Goal: Task Accomplishment & Management: Manage account settings

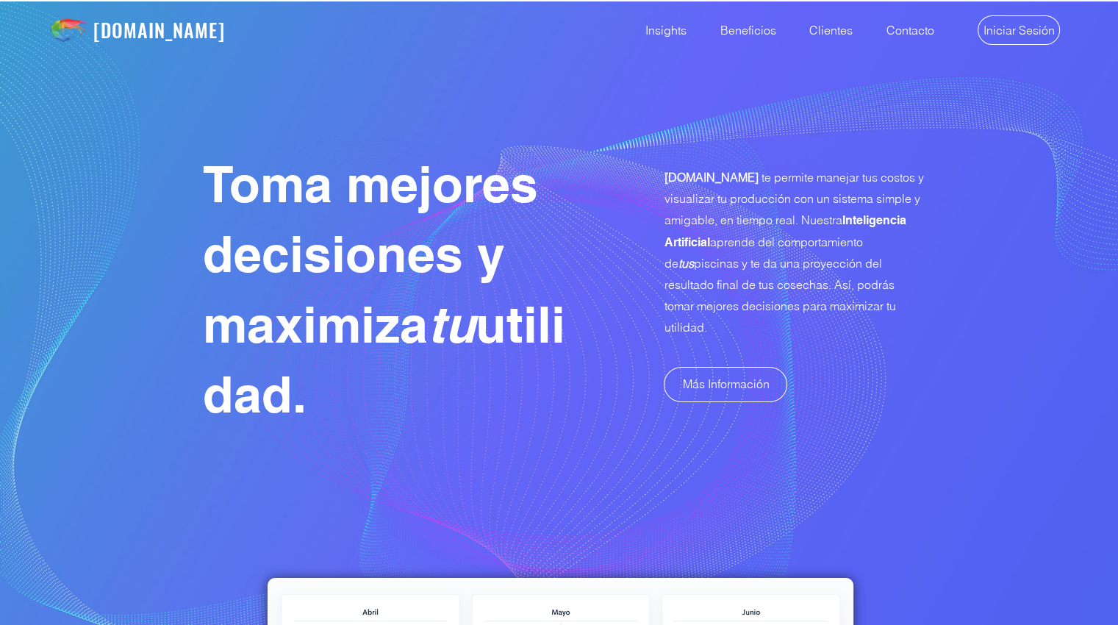
click at [1009, 30] on span "Iniciar Sesión" at bounding box center [1019, 30] width 71 height 16
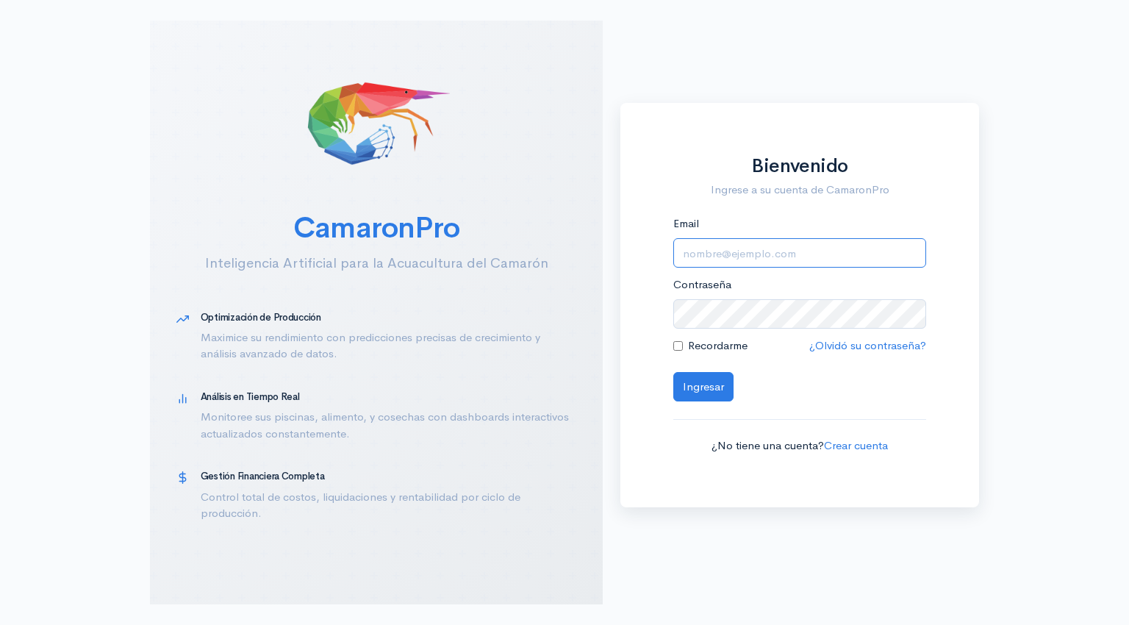
click at [706, 257] on input "Email" at bounding box center [800, 253] width 253 height 30
type input "[EMAIL_ADDRESS][DOMAIN_NAME]"
click at [696, 385] on button "Ingresar" at bounding box center [704, 387] width 60 height 30
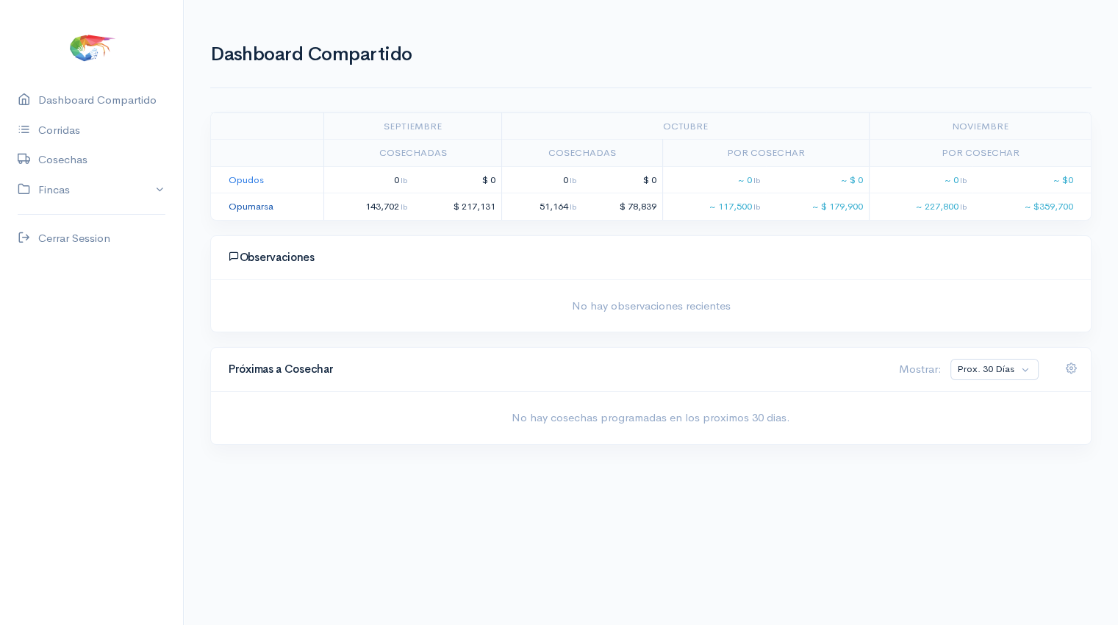
click at [251, 204] on link "Opumarsa" at bounding box center [251, 206] width 45 height 13
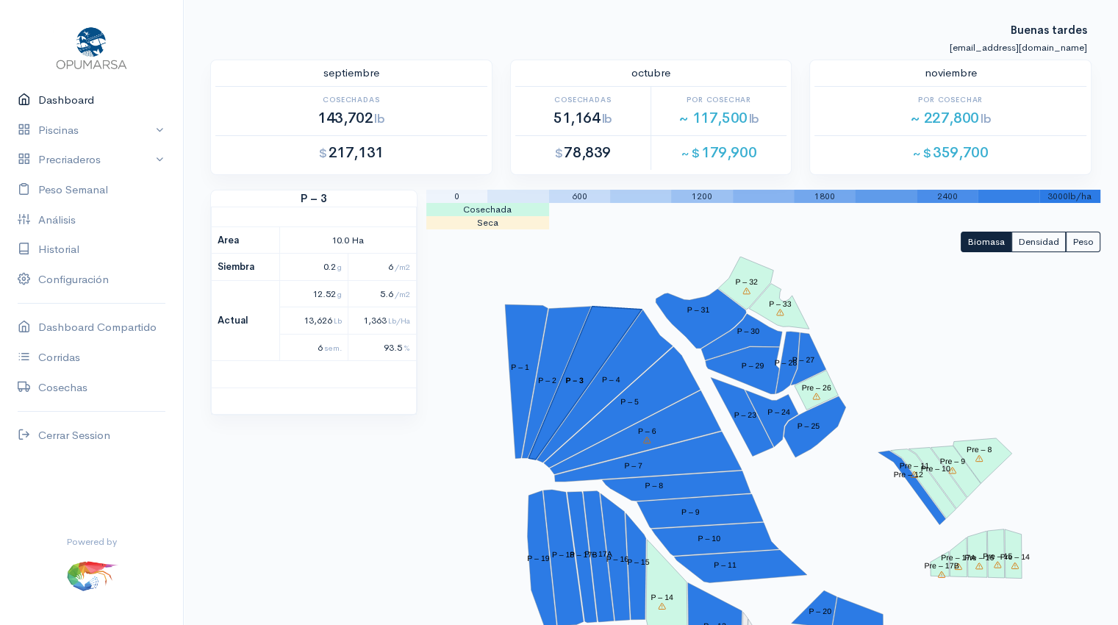
click at [74, 108] on link "Dashboard" at bounding box center [91, 100] width 183 height 30
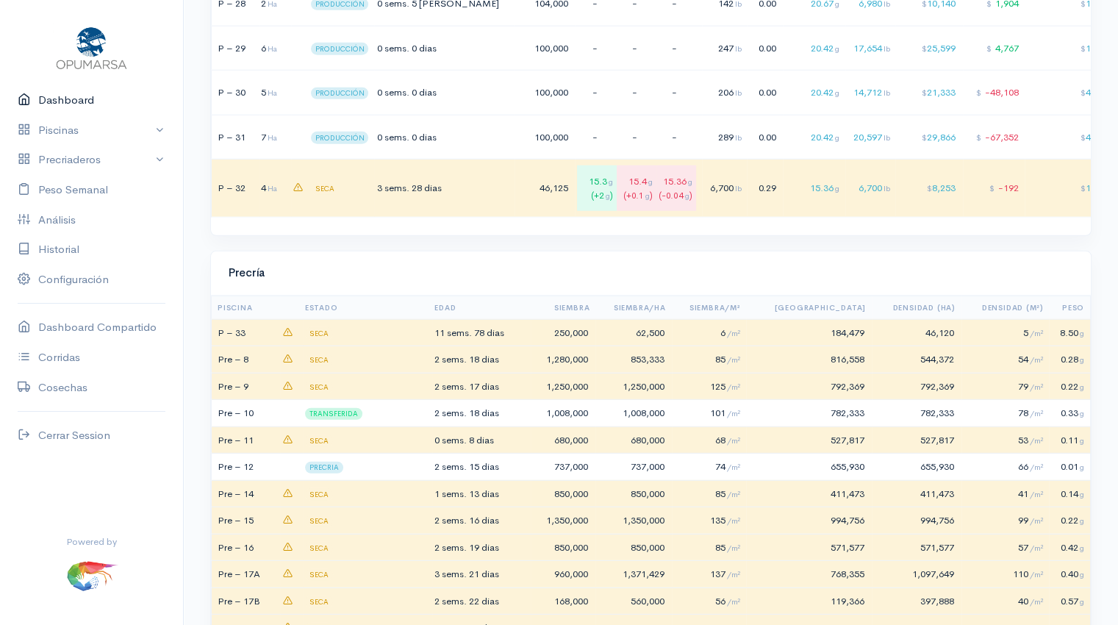
scroll to position [4063, 0]
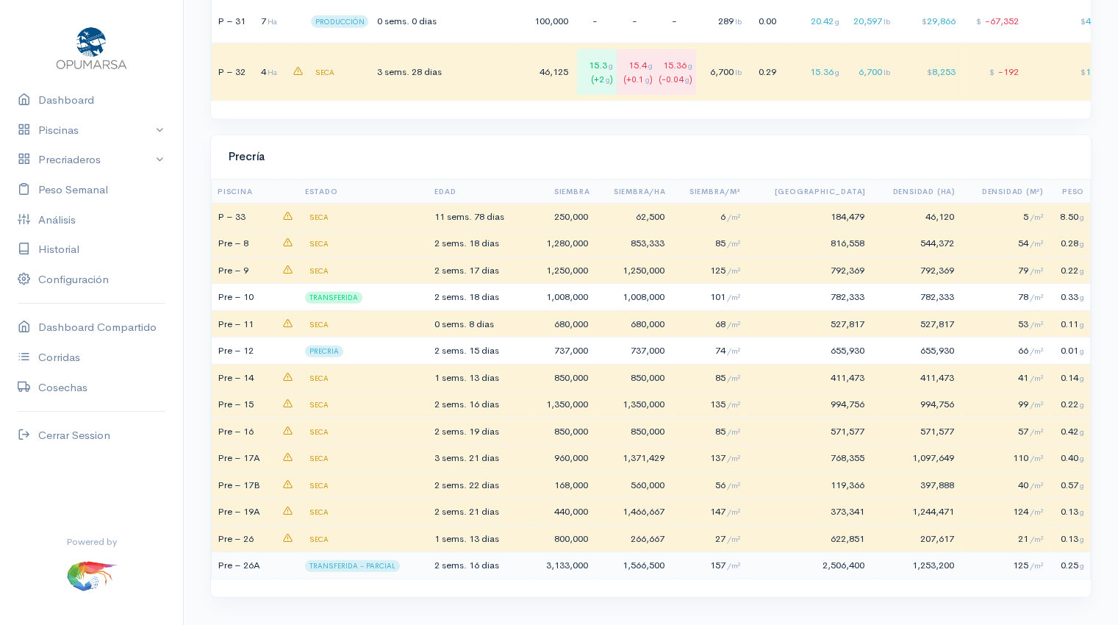
click at [415, 566] on div "TRANSFERIDA - PARCIAL" at bounding box center [365, 565] width 121 height 15
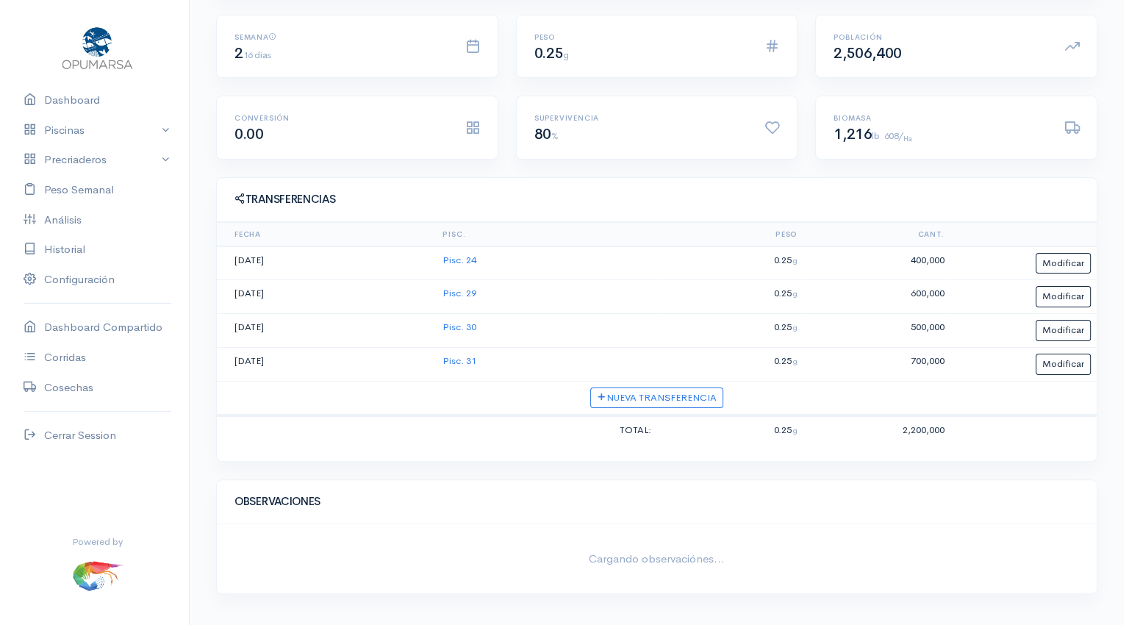
scroll to position [278, 0]
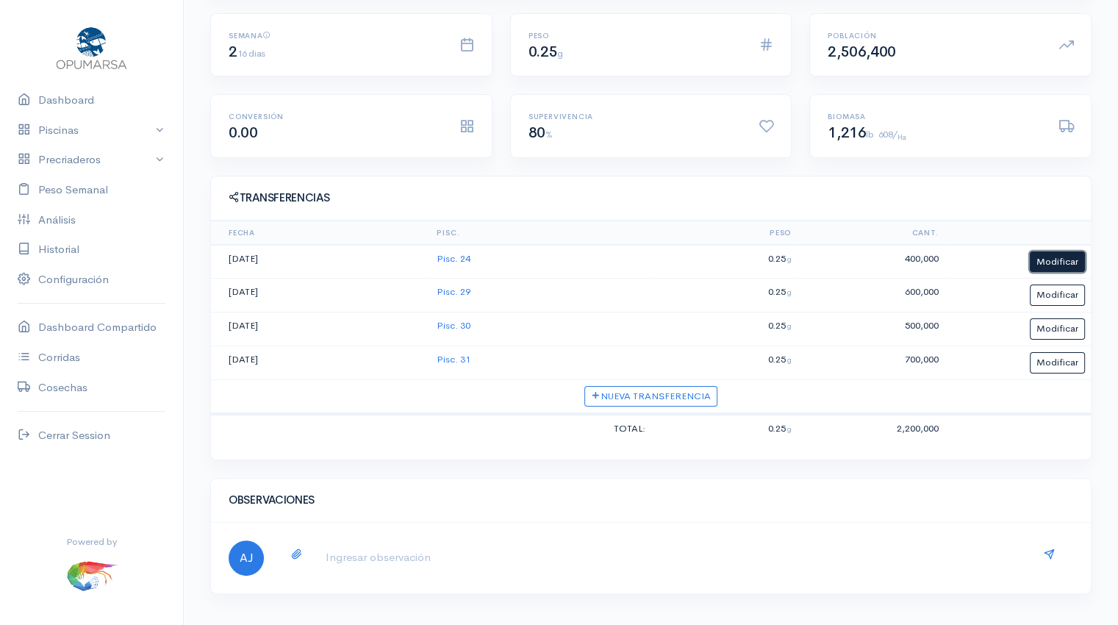
click at [1046, 265] on button "Modificar" at bounding box center [1057, 261] width 55 height 21
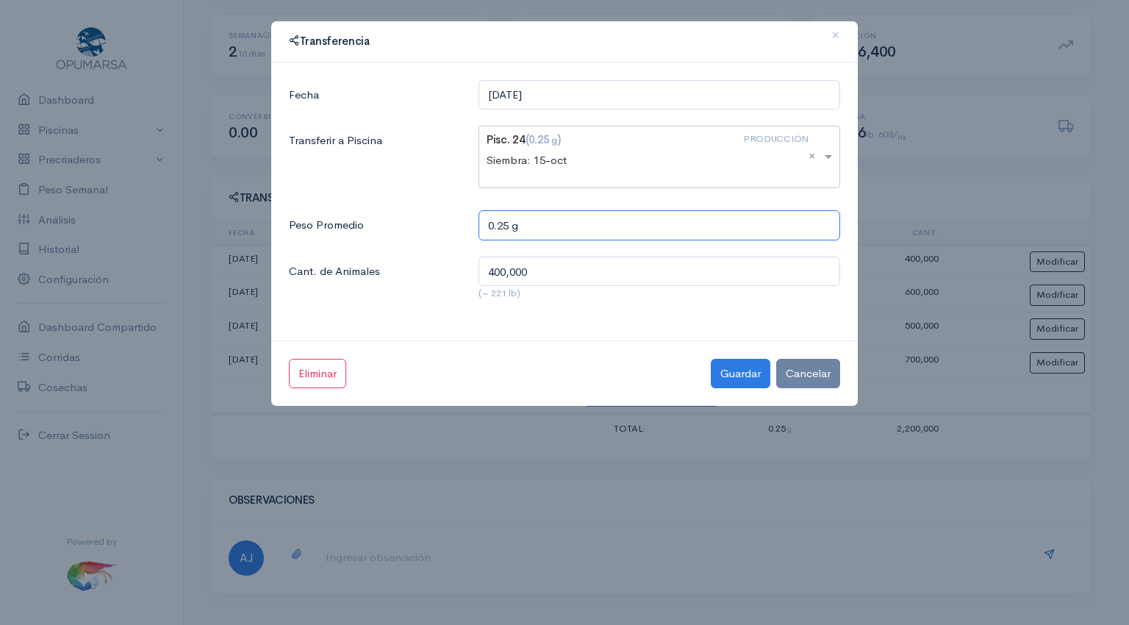
click at [509, 224] on input "0.25 g" at bounding box center [660, 225] width 362 height 30
type input "0.2 g"
click at [742, 368] on button "Guardar" at bounding box center [741, 374] width 60 height 30
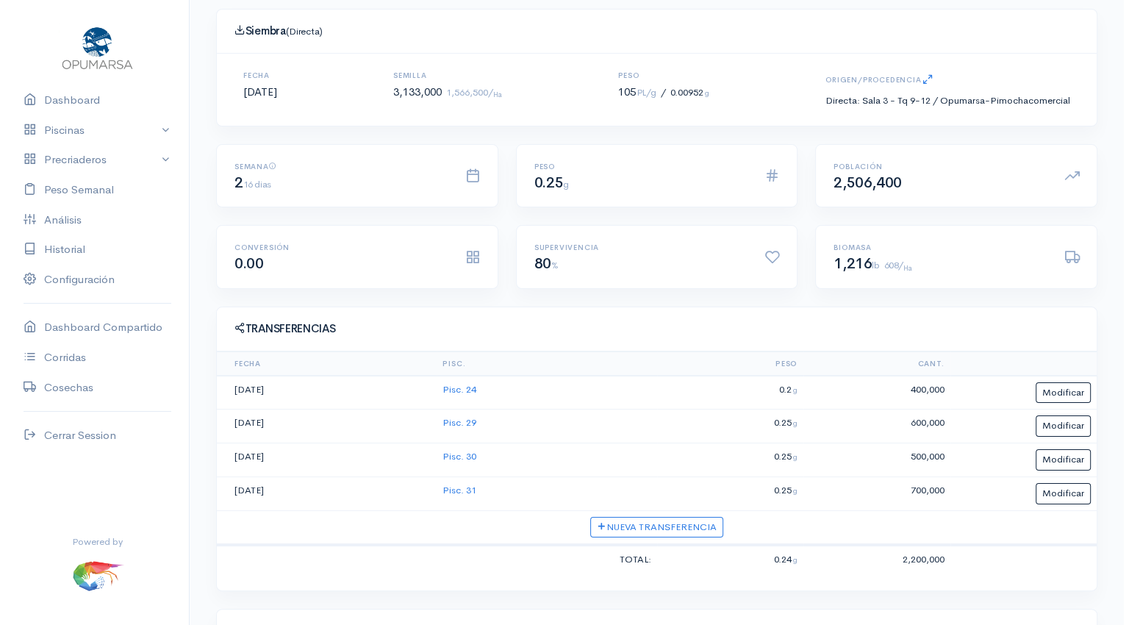
scroll to position [147, 0]
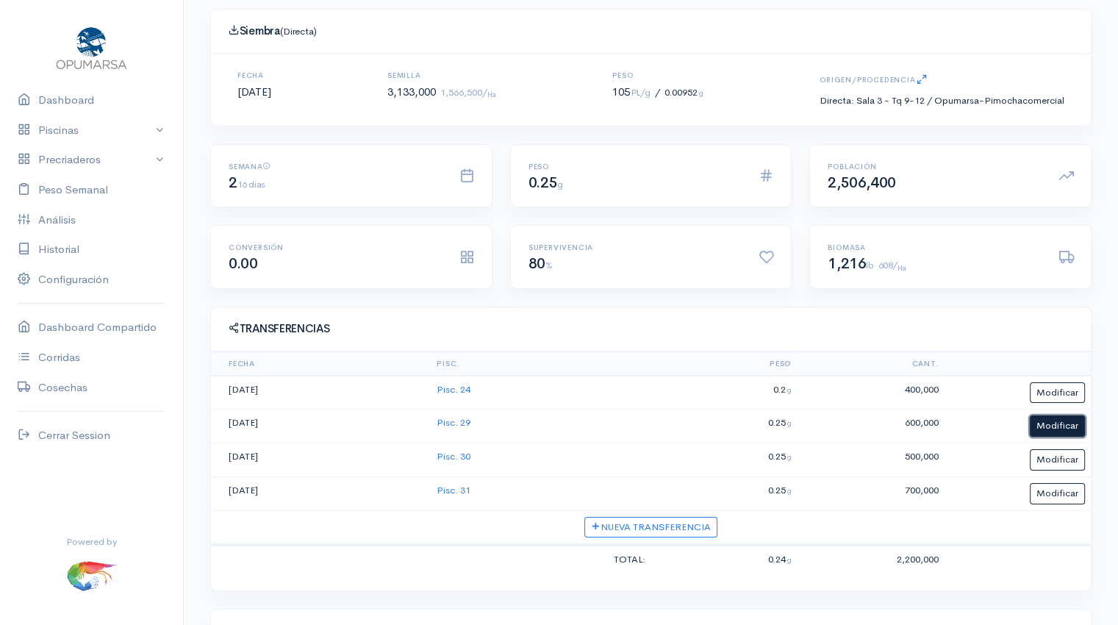
click at [1074, 421] on button "Modificar" at bounding box center [1057, 425] width 55 height 21
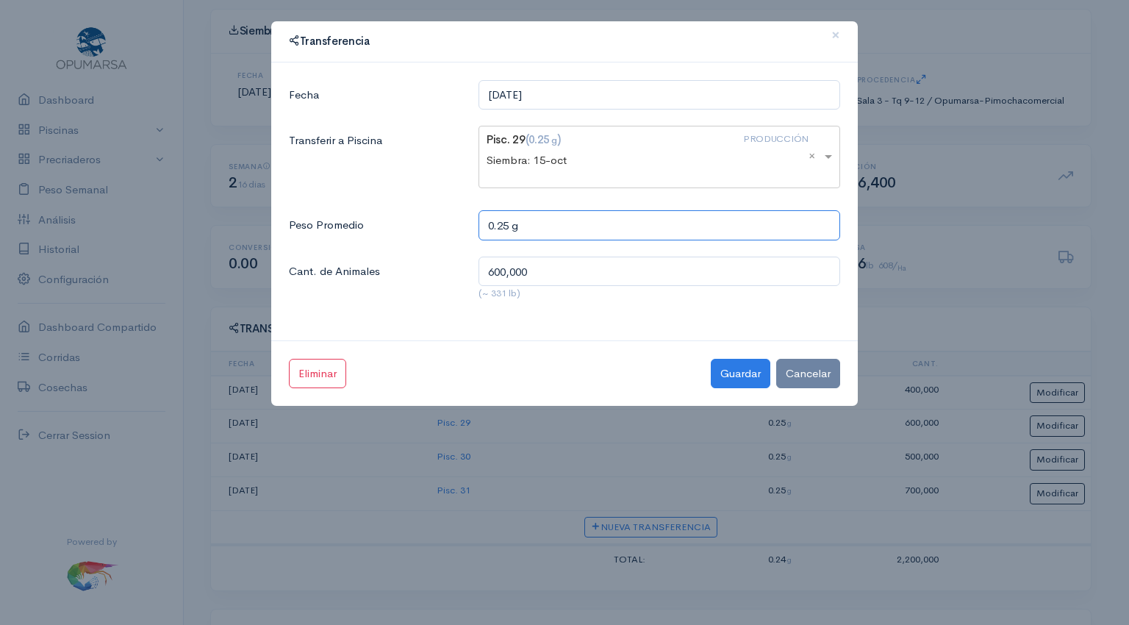
click at [507, 221] on input "0.25 g" at bounding box center [660, 225] width 362 height 30
type input "0.2 g"
click at [737, 371] on button "Guardar" at bounding box center [741, 374] width 60 height 30
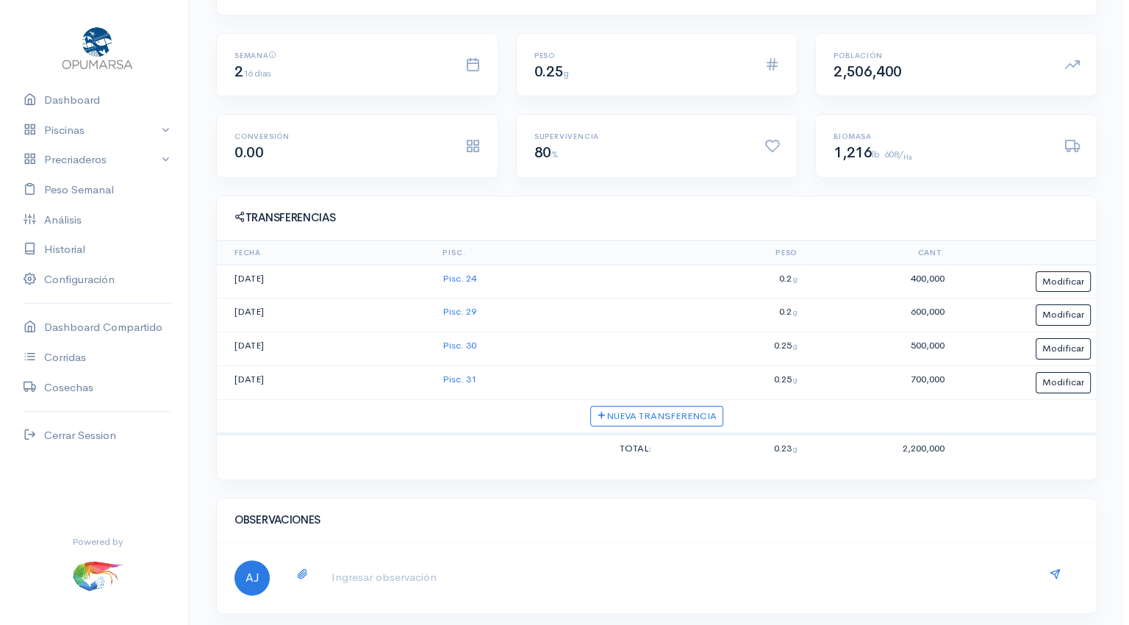
scroll to position [259, 0]
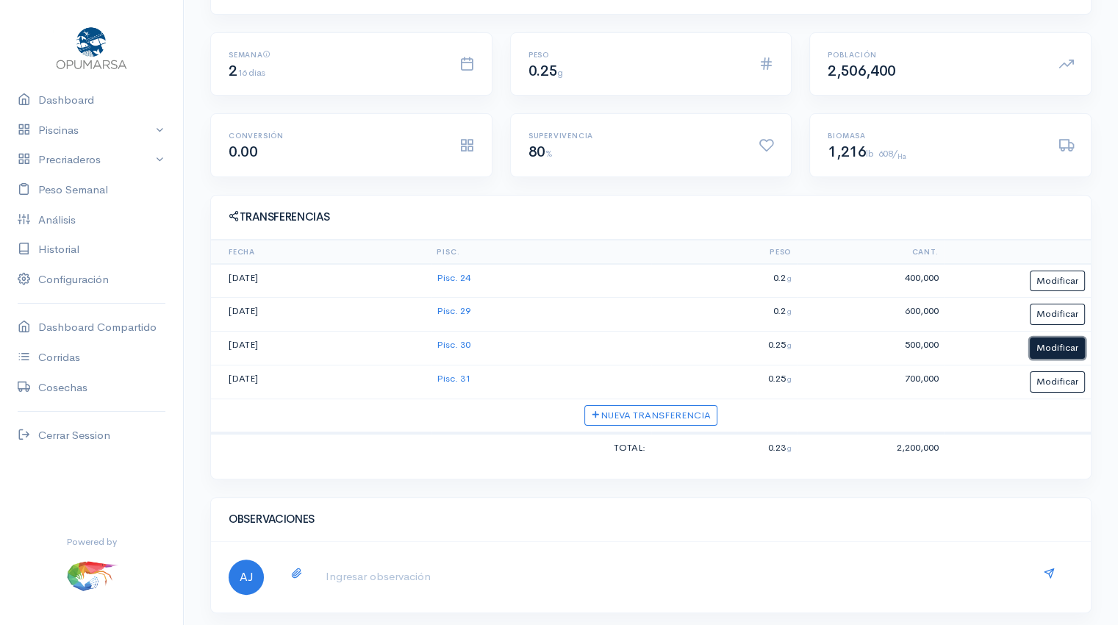
click at [1056, 346] on button "Modificar" at bounding box center [1057, 348] width 55 height 21
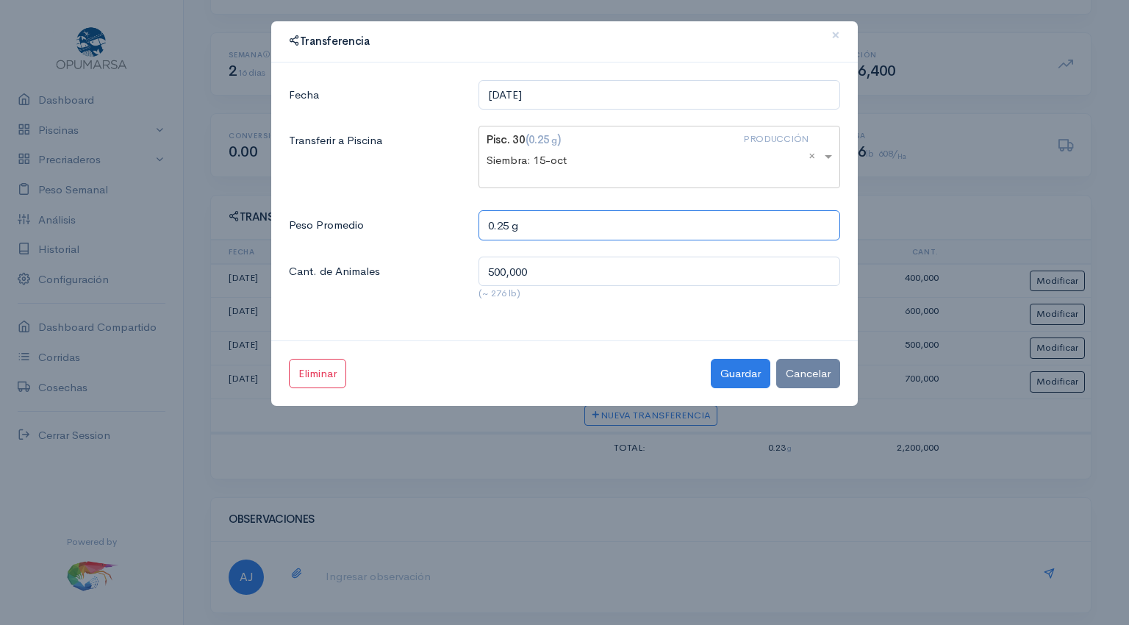
click at [508, 227] on input "0.25 g" at bounding box center [660, 225] width 362 height 30
type input "0.2 g"
click at [495, 270] on input "500,000" at bounding box center [660, 272] width 362 height 30
type input "600,000"
click at [749, 376] on button "Guardar" at bounding box center [741, 374] width 60 height 30
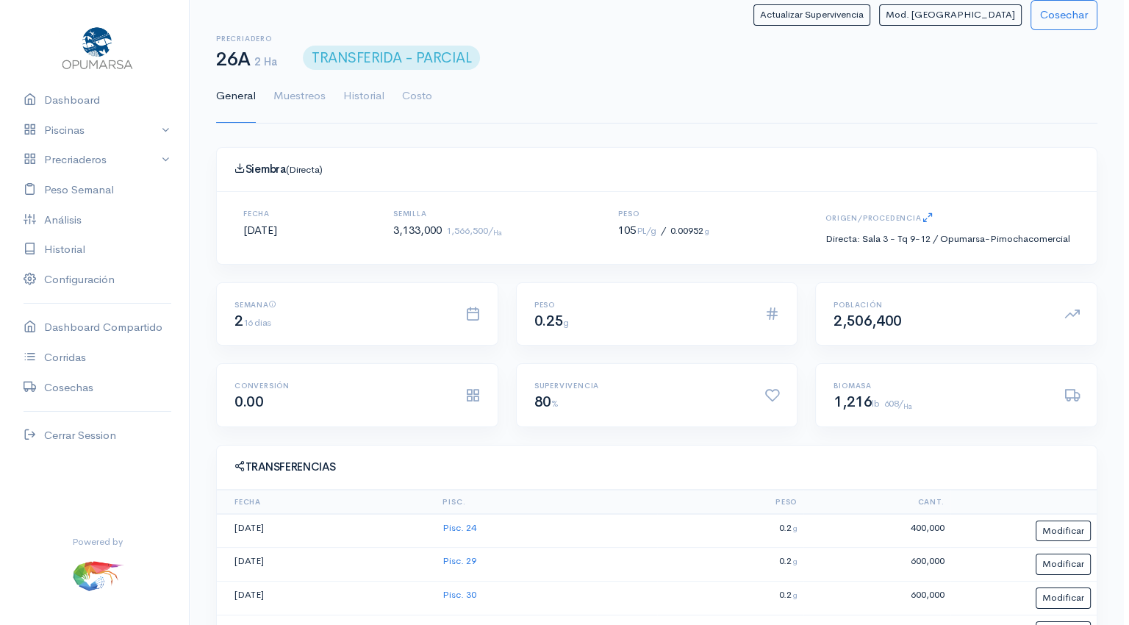
scroll to position [278, 0]
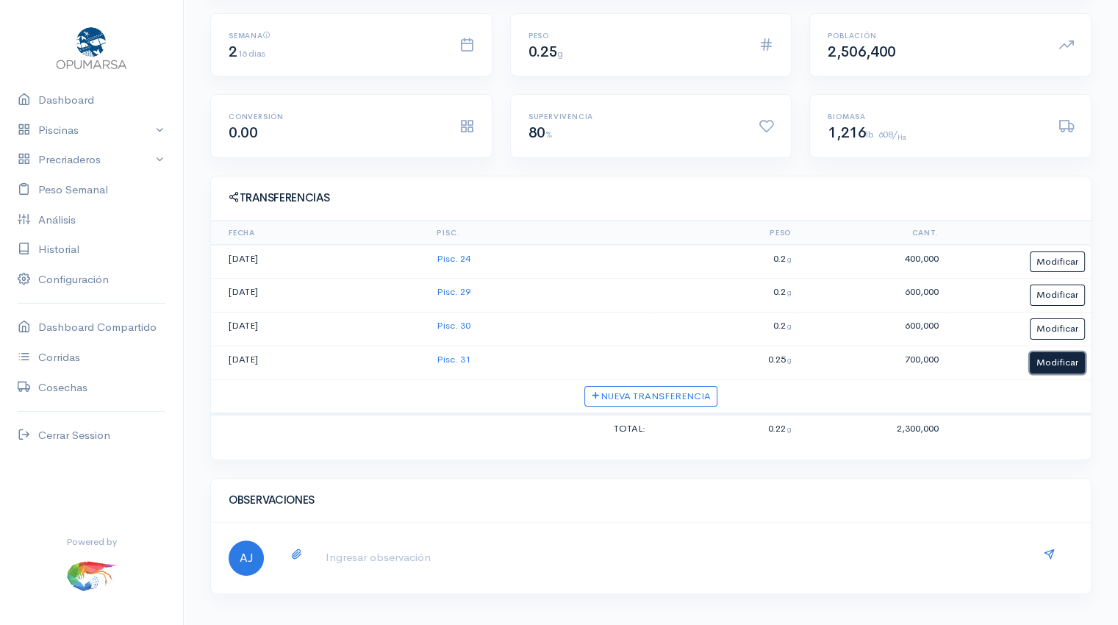
click at [1067, 365] on button "Modificar" at bounding box center [1057, 362] width 55 height 21
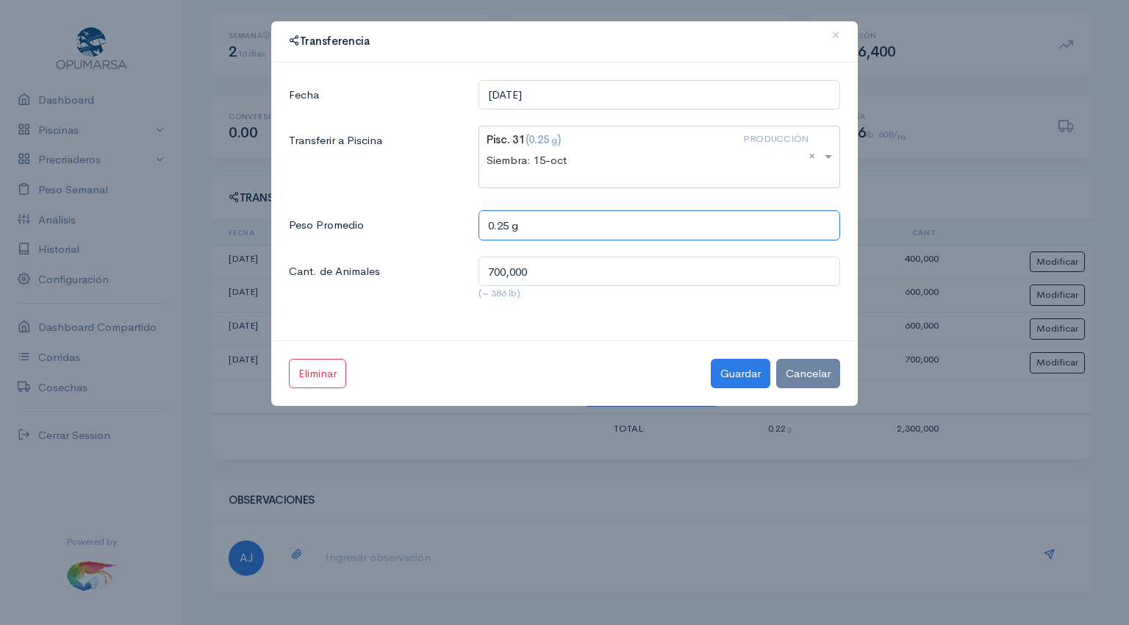
click at [509, 224] on input "0.25 g" at bounding box center [660, 225] width 362 height 30
type input "0.2 g"
click at [508, 267] on input "700,000" at bounding box center [660, 272] width 362 height 30
type input "640,000"
click at [738, 368] on button "Guardar" at bounding box center [741, 374] width 60 height 30
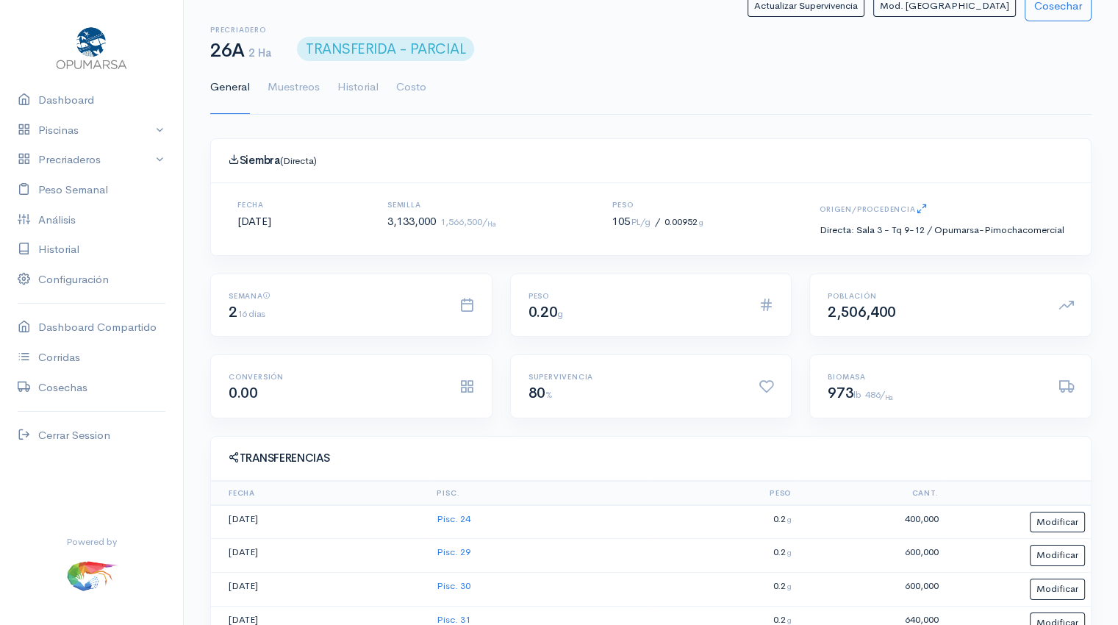
scroll to position [0, 0]
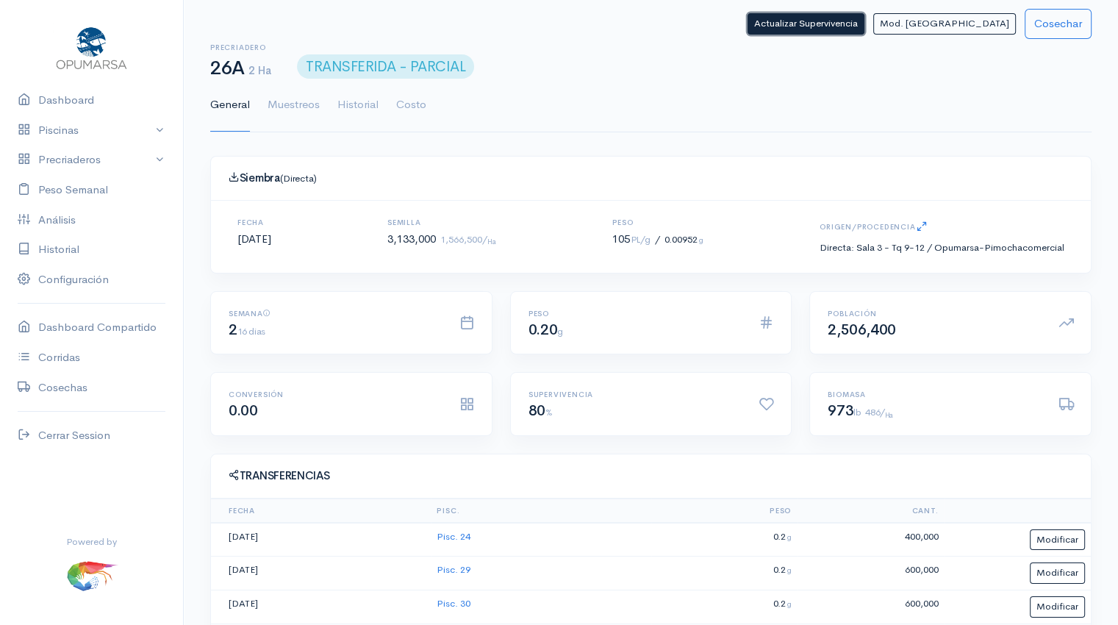
click at [865, 29] on button "Actualizar Supervivencia" at bounding box center [806, 23] width 117 height 21
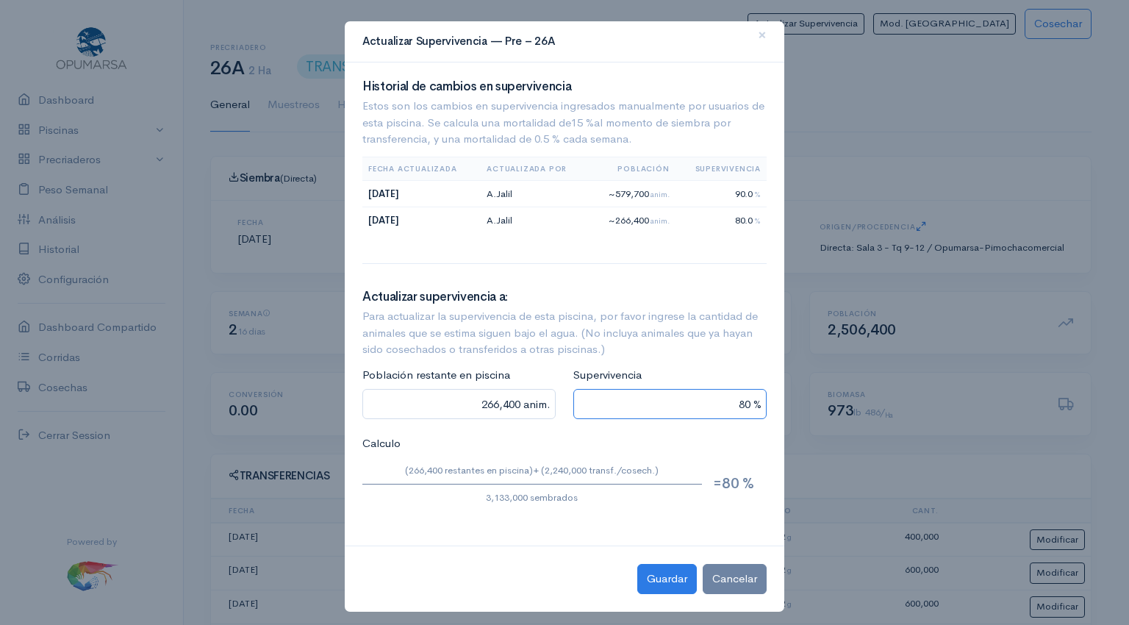
drag, startPoint x: 712, startPoint y: 401, endPoint x: 934, endPoint y: 376, distance: 223.5
click at [934, 376] on ngb-modal-window "Actualizar Supervivencia — Pre – 26A × Historial de cambios en supervivencia Es…" at bounding box center [564, 312] width 1129 height 625
type input "2,020,690 anim."
type input "7 %"
type input "109,750 anim."
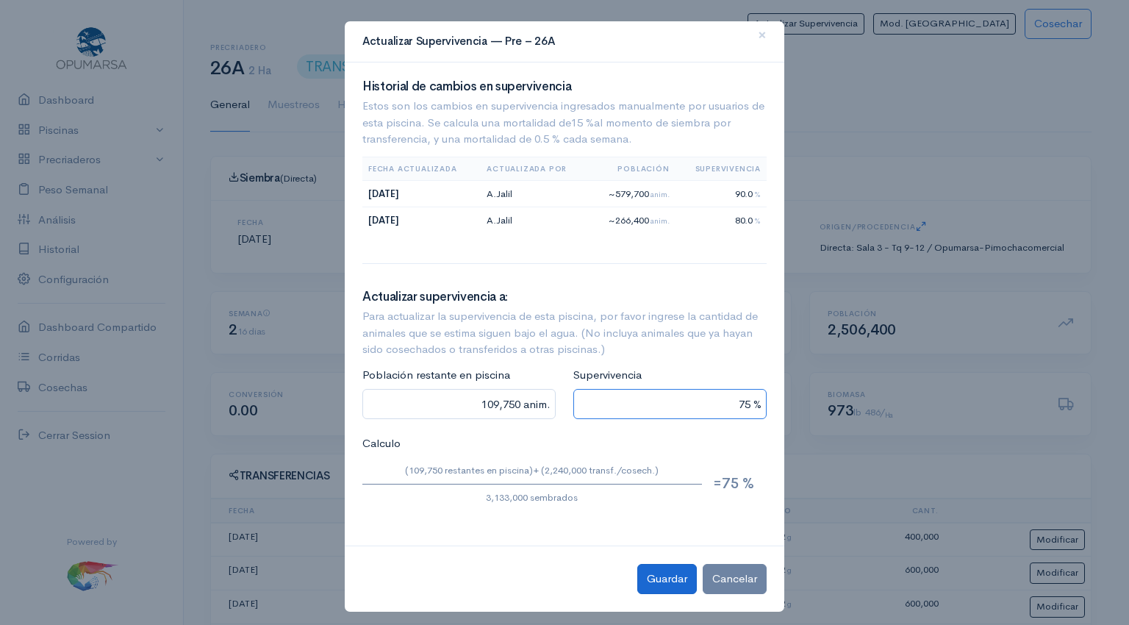
type input "75 %"
click at [646, 574] on button "Guardar" at bounding box center [668, 579] width 60 height 30
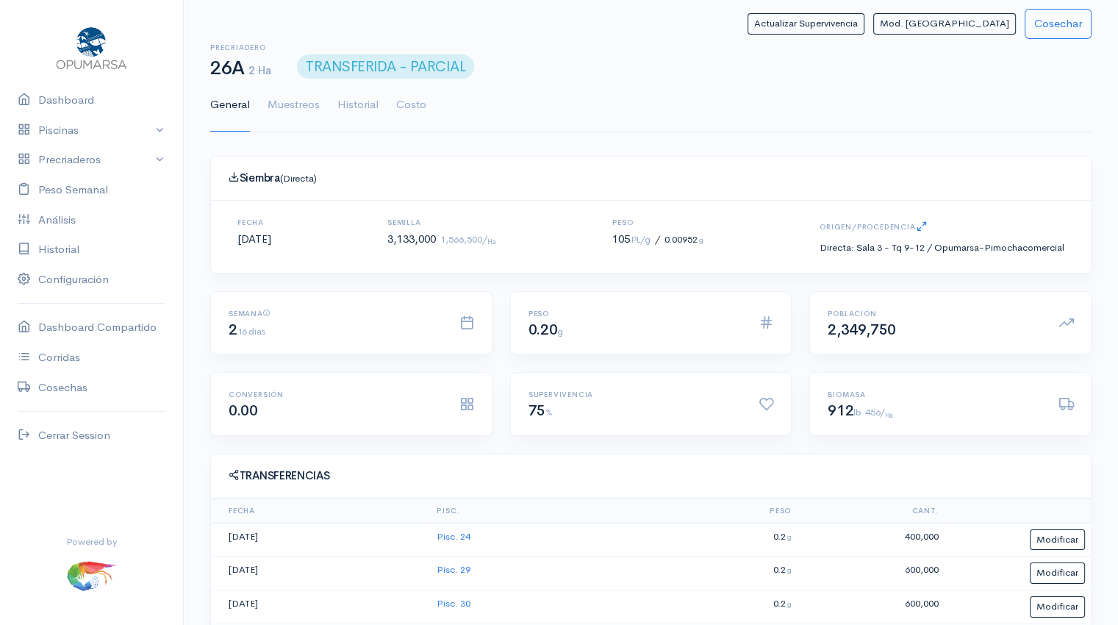
scroll to position [278, 0]
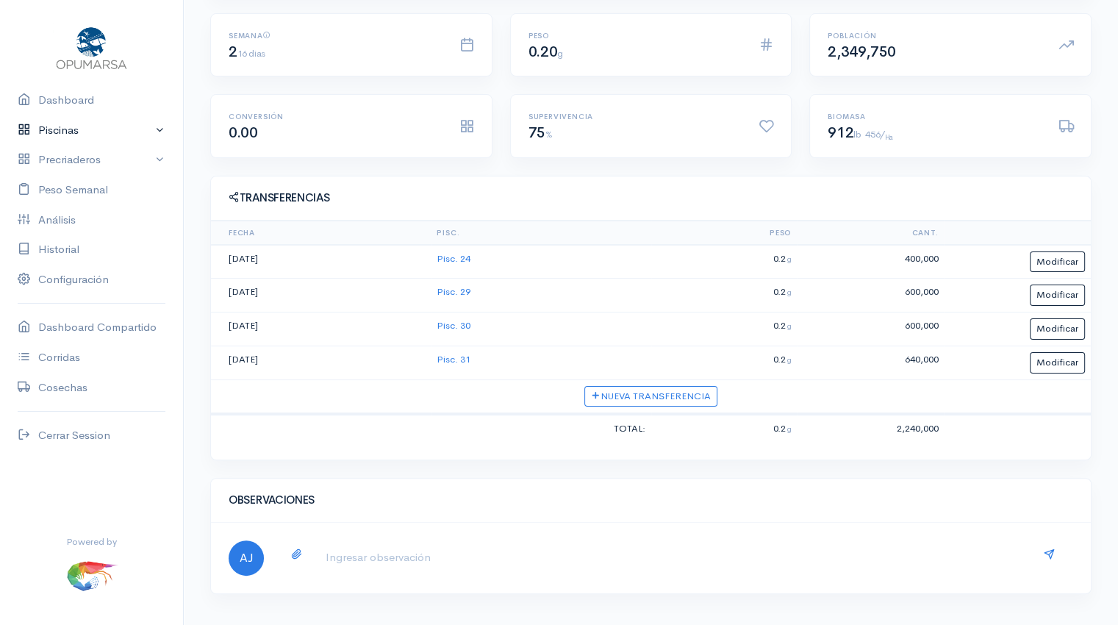
click at [79, 129] on link "Piscinas" at bounding box center [91, 130] width 183 height 30
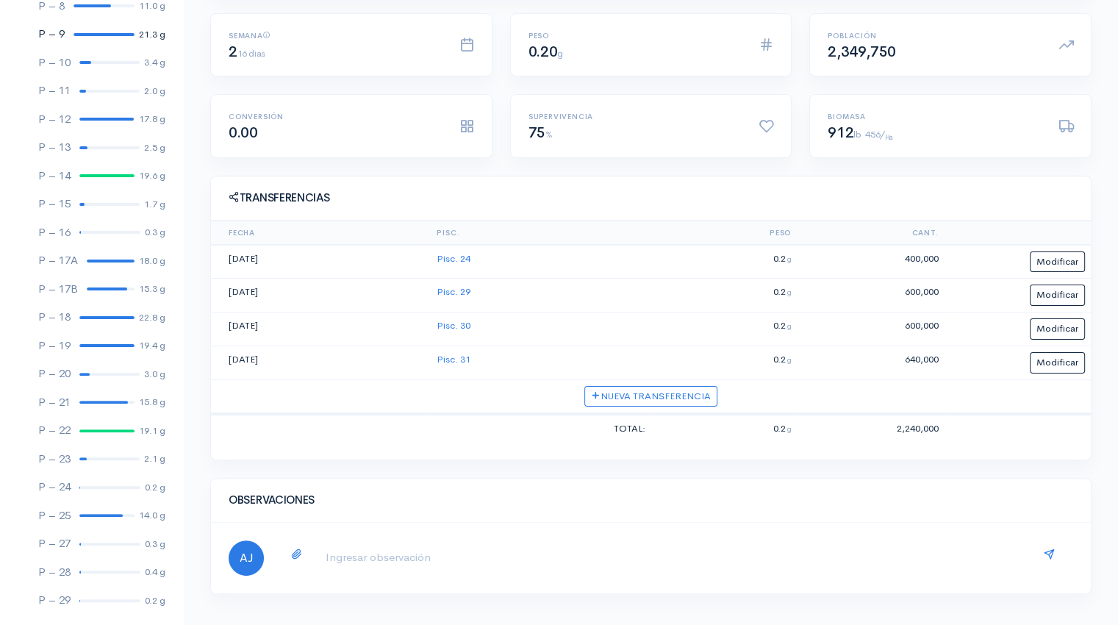
scroll to position [353, 0]
click at [93, 486] on div at bounding box center [109, 486] width 61 height 3
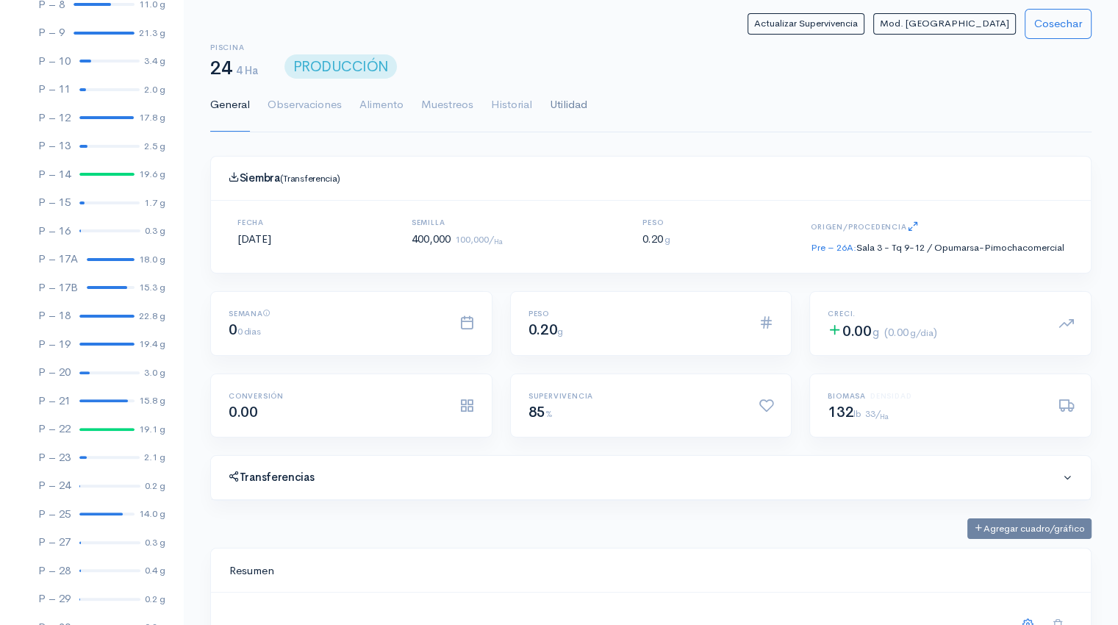
click at [574, 104] on link "Utilidad" at bounding box center [569, 105] width 38 height 53
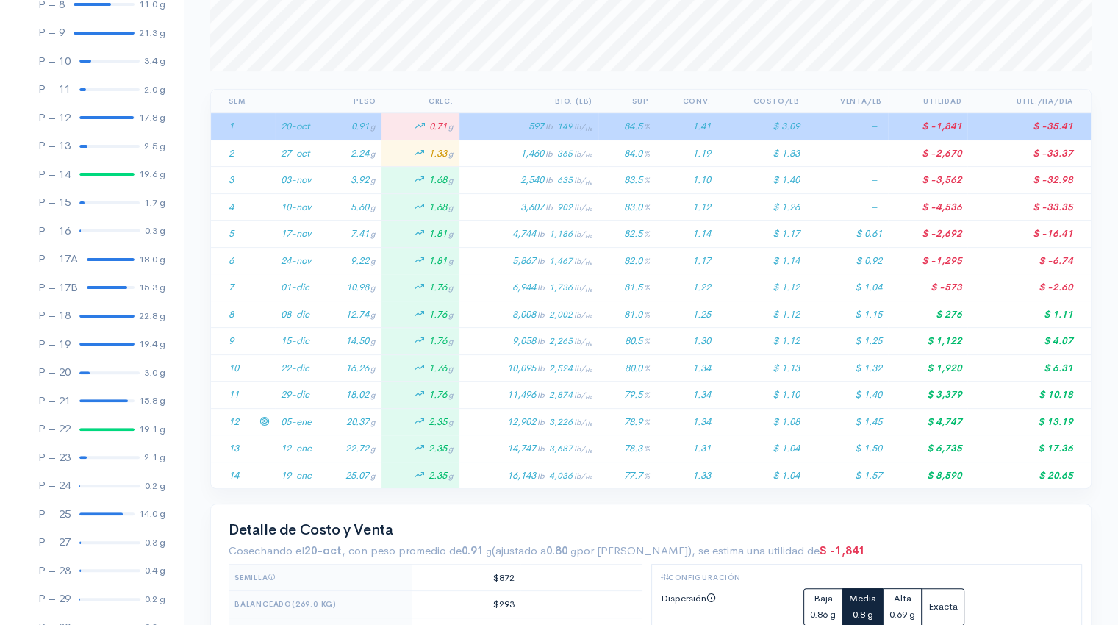
scroll to position [379, 0]
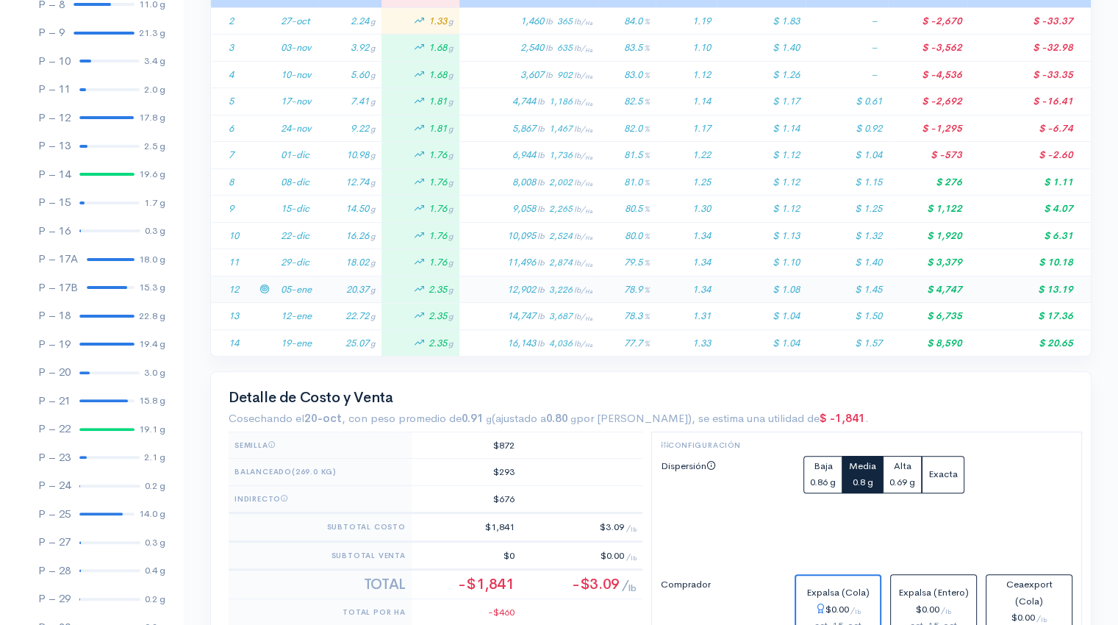
click at [329, 288] on td "20.37 g" at bounding box center [350, 289] width 64 height 27
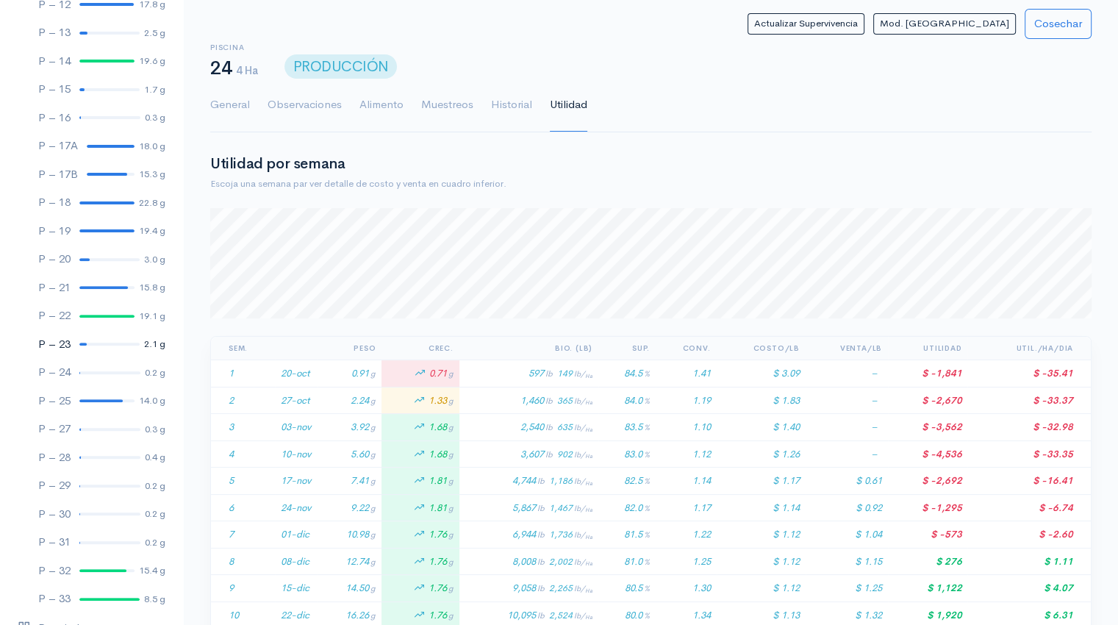
scroll to position [468, 0]
click at [96, 484] on div at bounding box center [109, 484] width 61 height 3
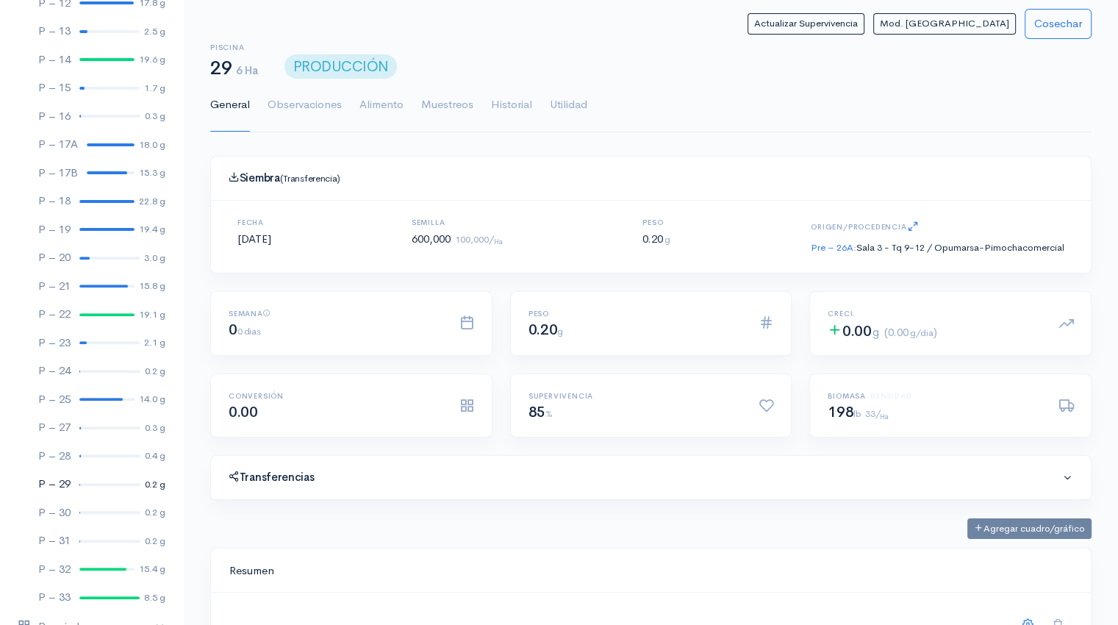
scroll to position [221, 844]
click at [562, 100] on link "Utilidad" at bounding box center [569, 105] width 38 height 53
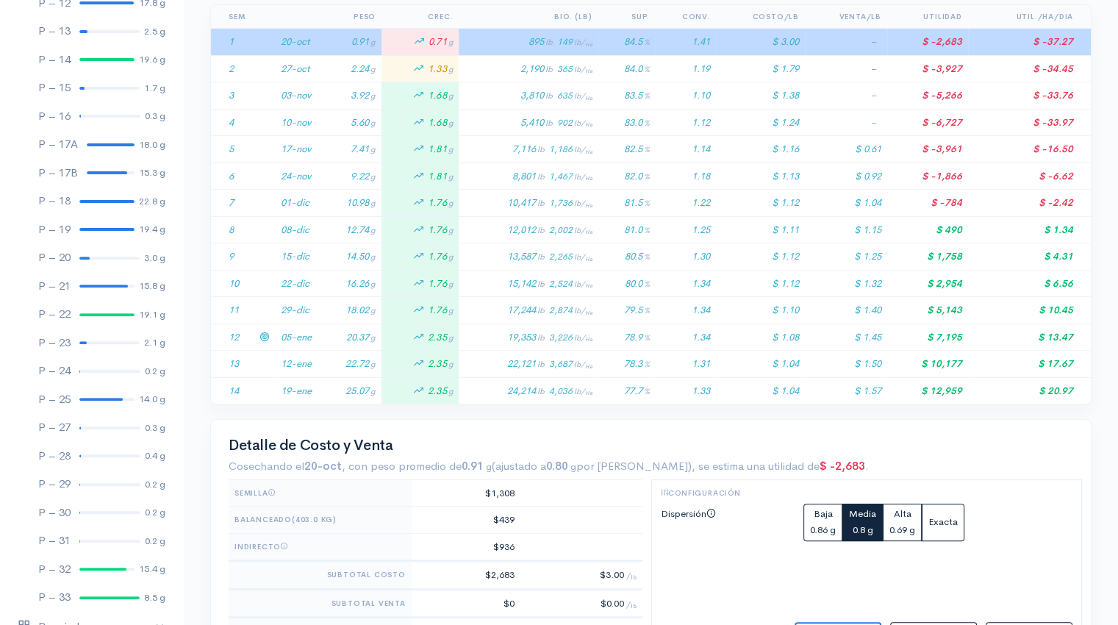
scroll to position [335, 0]
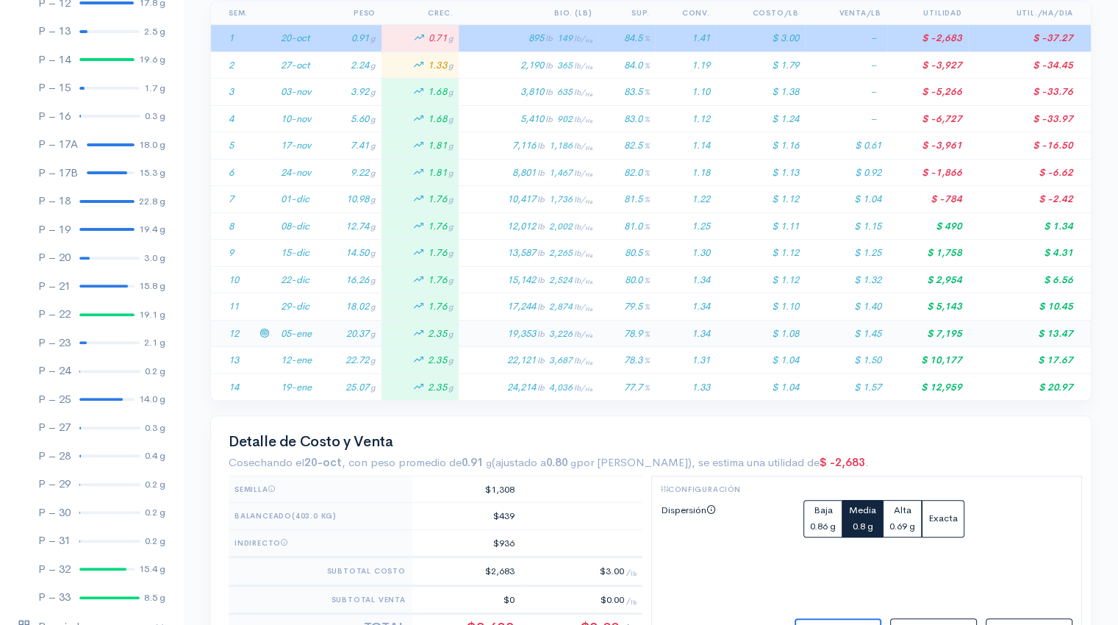
click at [327, 336] on td "20.37 g" at bounding box center [350, 333] width 64 height 27
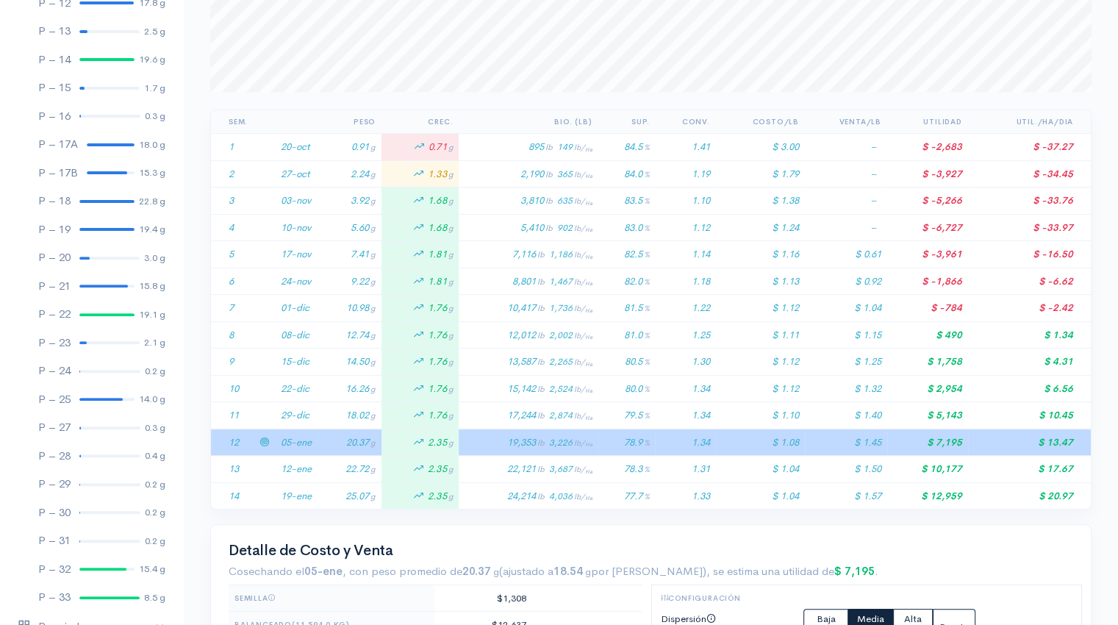
scroll to position [0, 0]
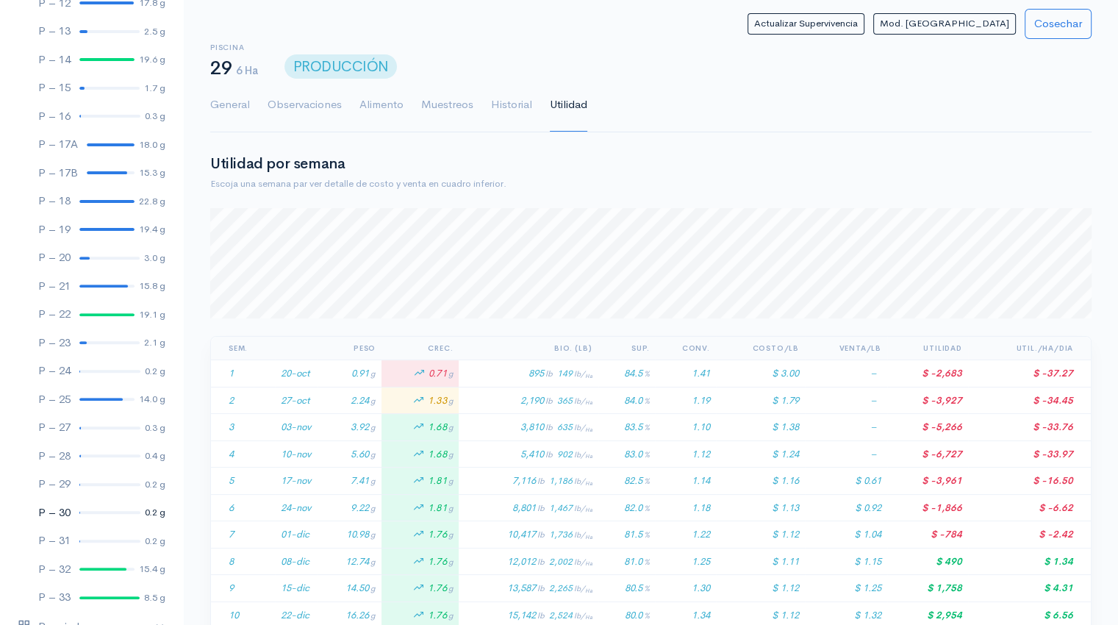
click at [109, 513] on div at bounding box center [109, 512] width 61 height 3
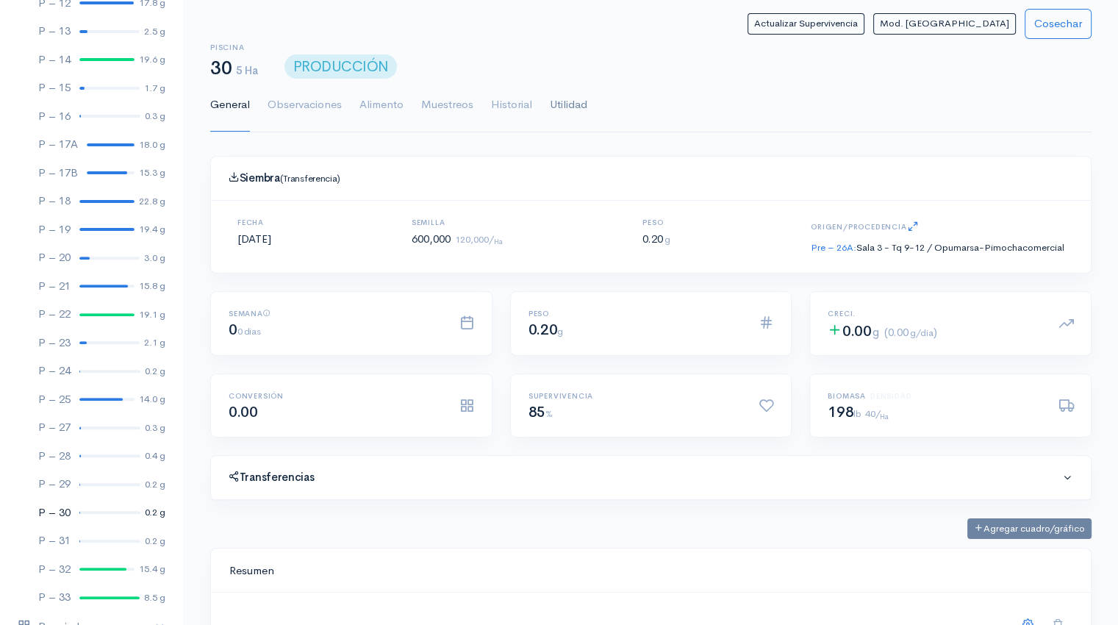
scroll to position [221, 844]
click at [573, 105] on link "Utilidad" at bounding box center [569, 105] width 38 height 53
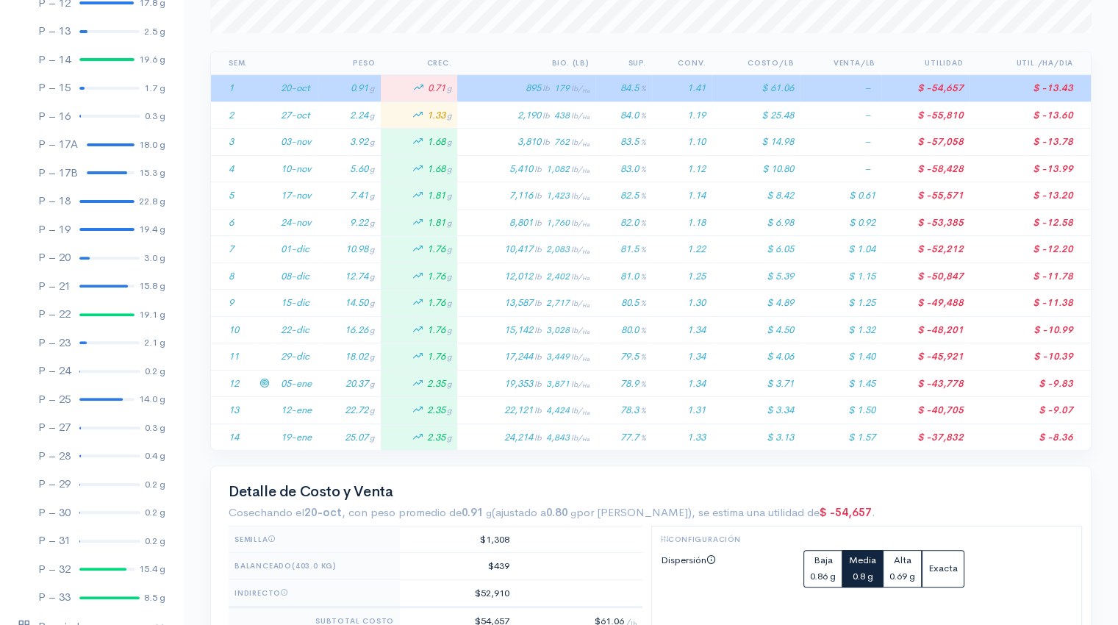
scroll to position [388, 0]
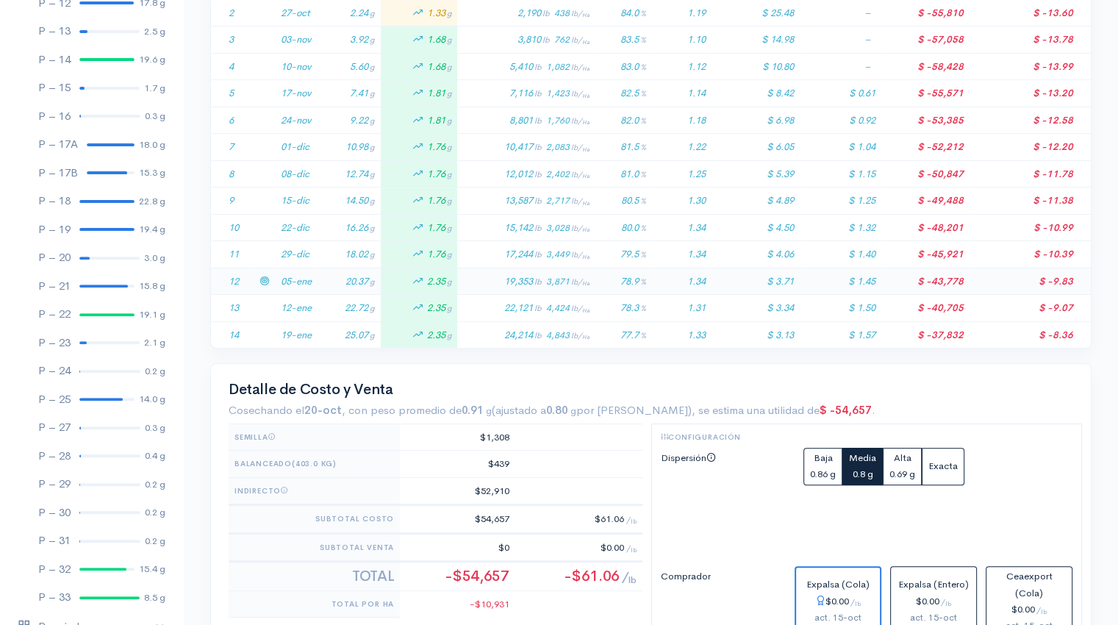
click at [353, 286] on td "20.37 g" at bounding box center [349, 281] width 63 height 27
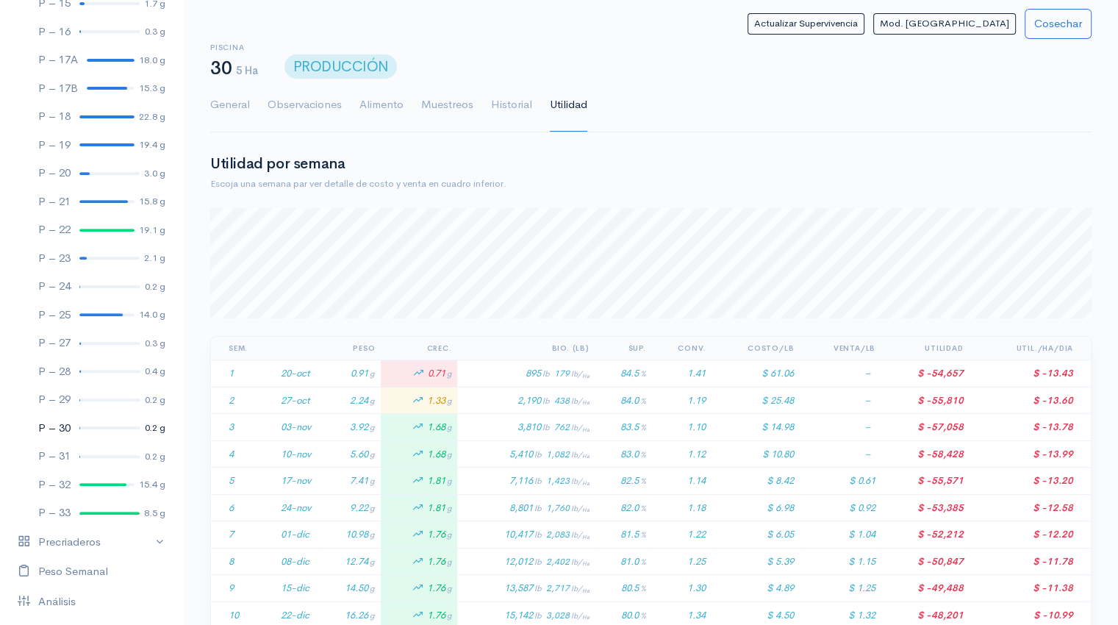
scroll to position [550, 0]
click at [97, 458] on div at bounding box center [109, 458] width 61 height 3
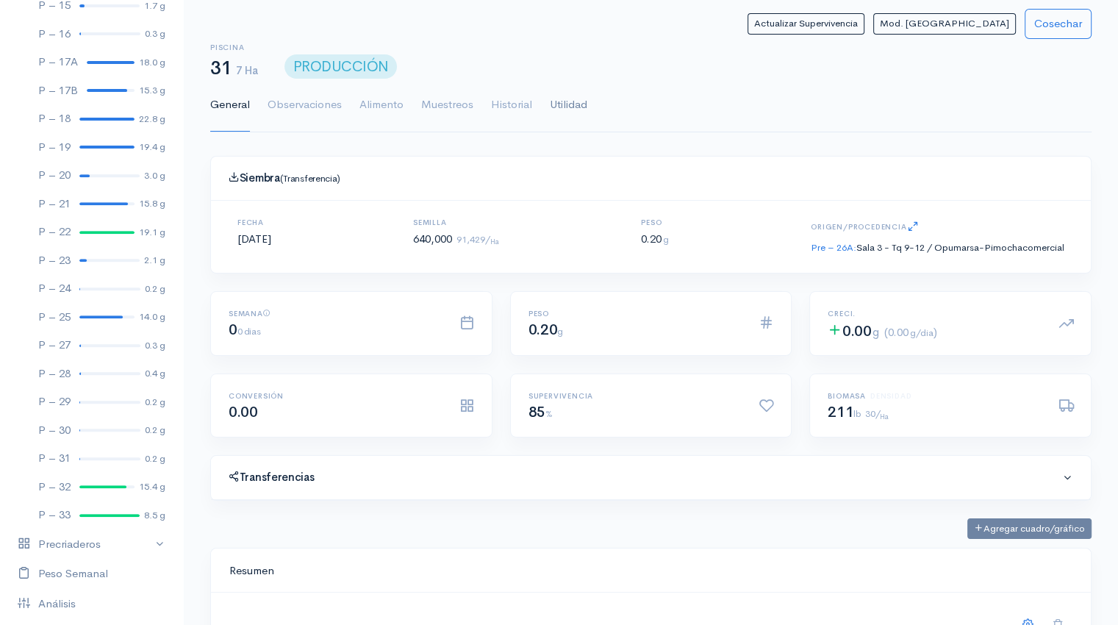
click at [576, 109] on link "Utilidad" at bounding box center [569, 105] width 38 height 53
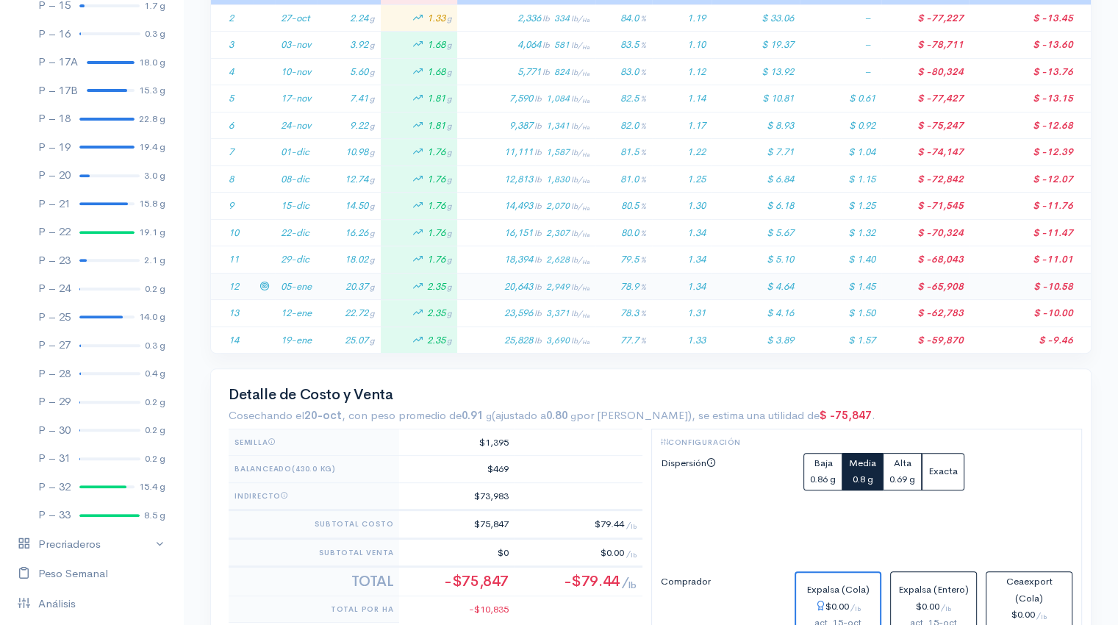
click at [326, 293] on td "20.37 g" at bounding box center [349, 286] width 63 height 27
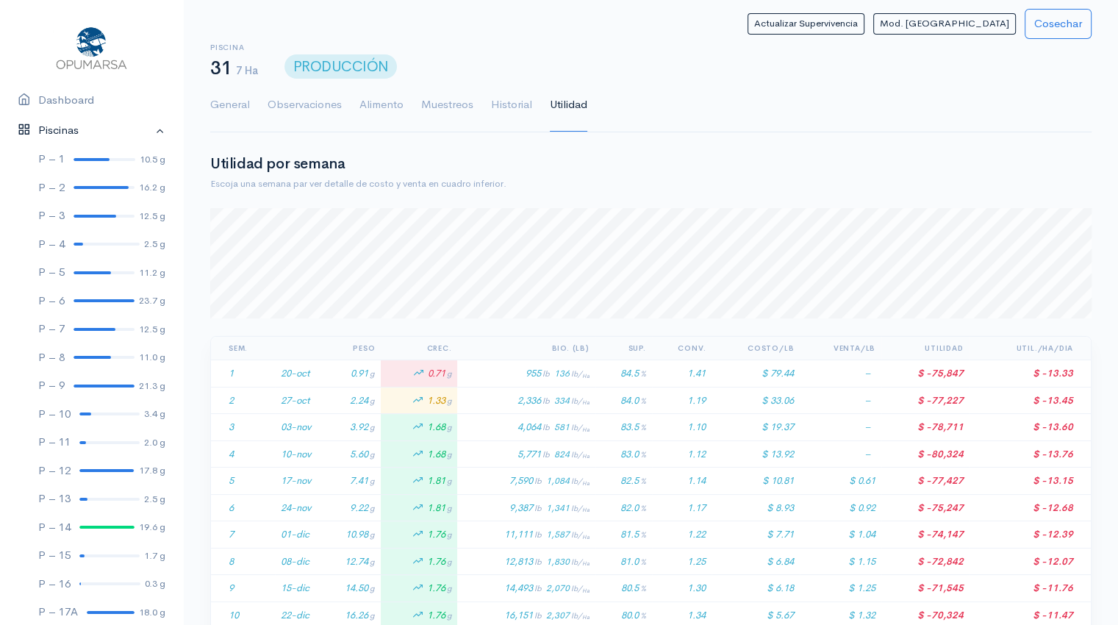
click at [149, 129] on link "Piscinas" at bounding box center [91, 130] width 183 height 30
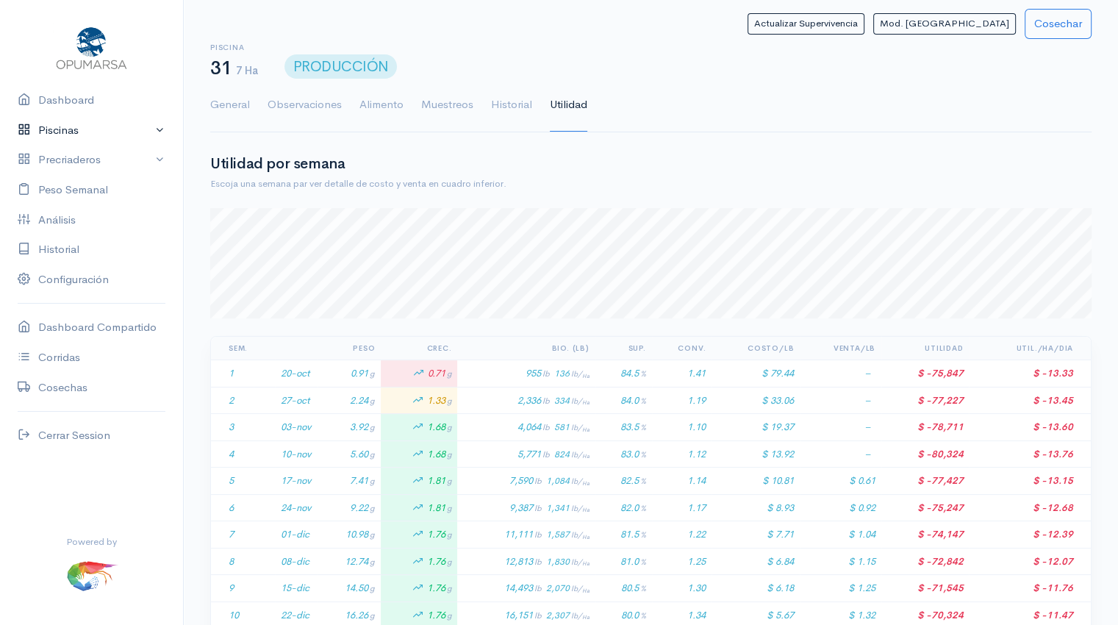
click at [159, 129] on link "Piscinas" at bounding box center [91, 130] width 183 height 30
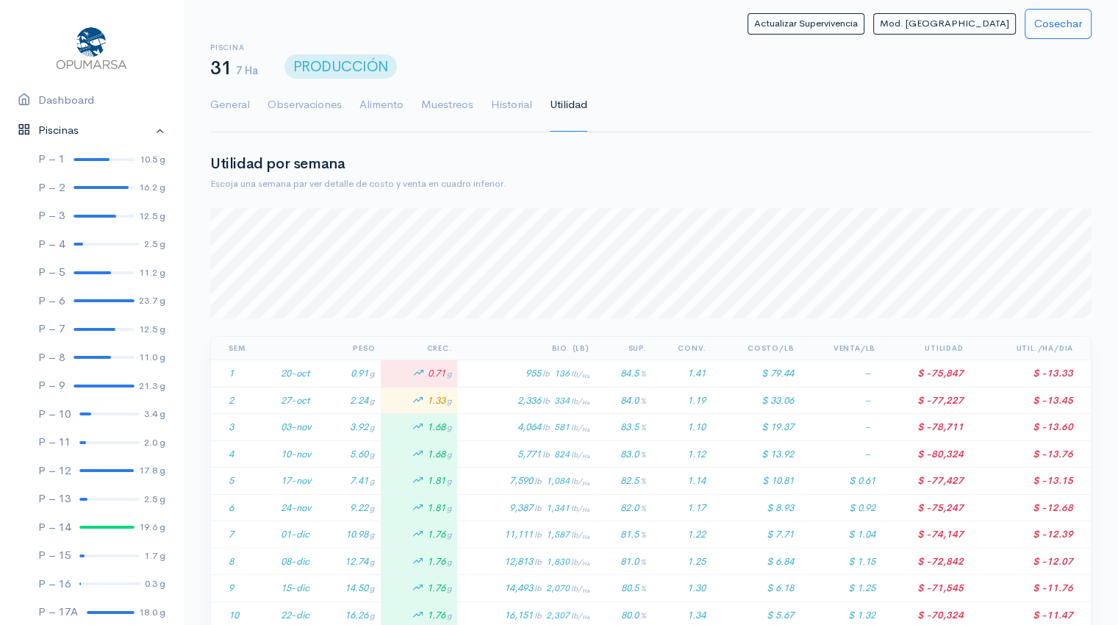
click at [151, 133] on link "Piscinas" at bounding box center [91, 130] width 183 height 30
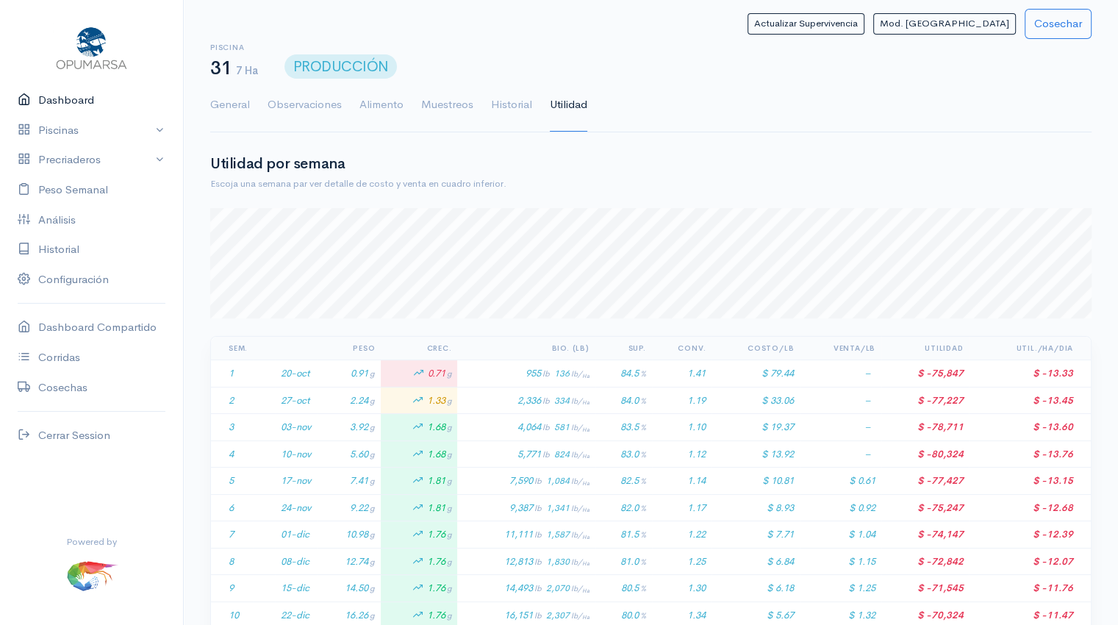
click at [76, 102] on link "Dashboard" at bounding box center [91, 100] width 183 height 30
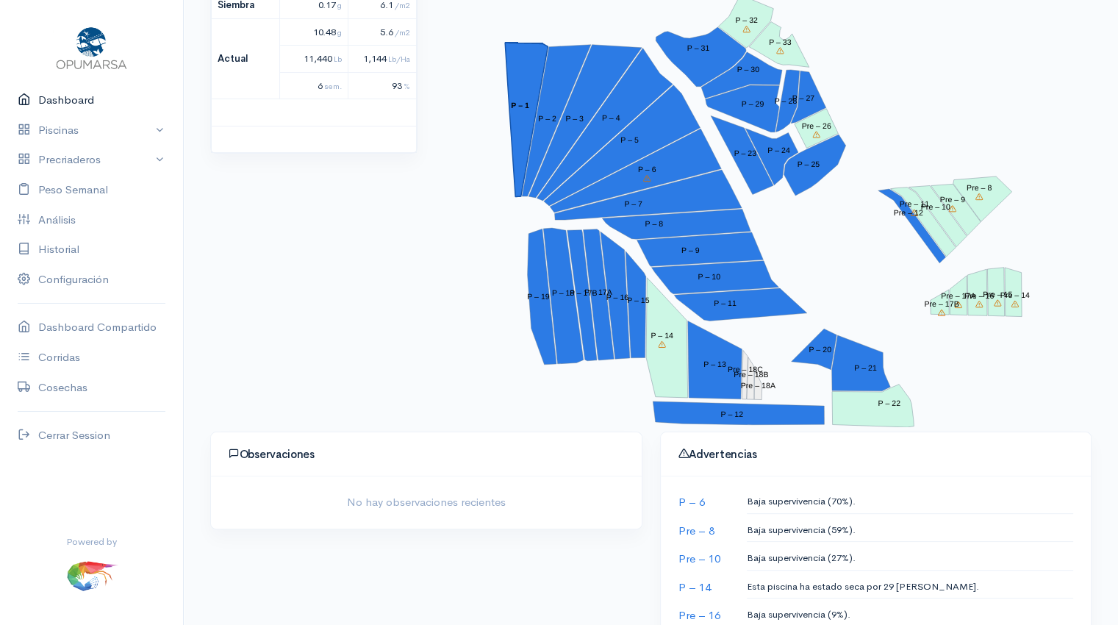
scroll to position [231, 0]
